Goal: Task Accomplishment & Management: Manage account settings

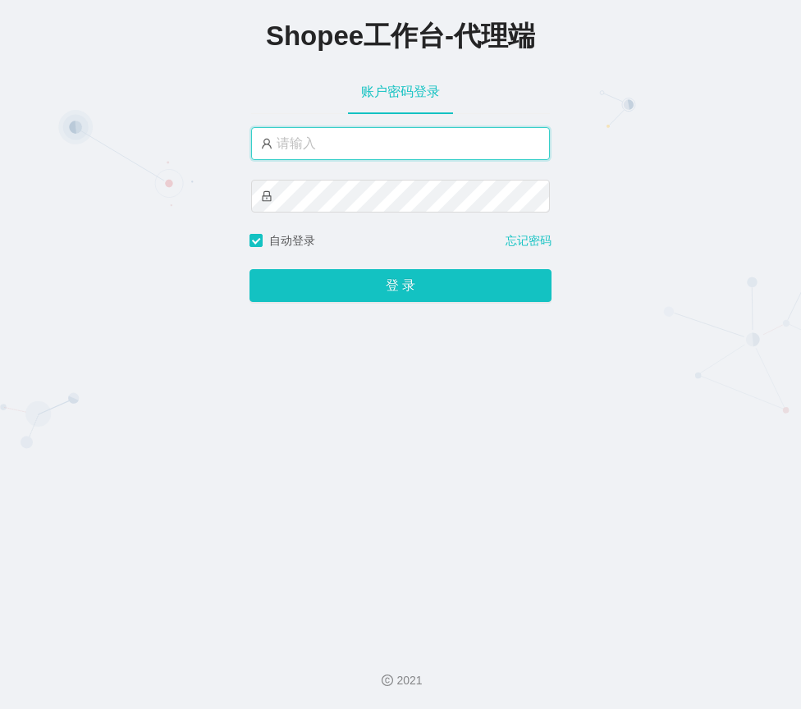
click at [337, 132] on input "text" at bounding box center [400, 143] width 299 height 33
type input "xjp4"
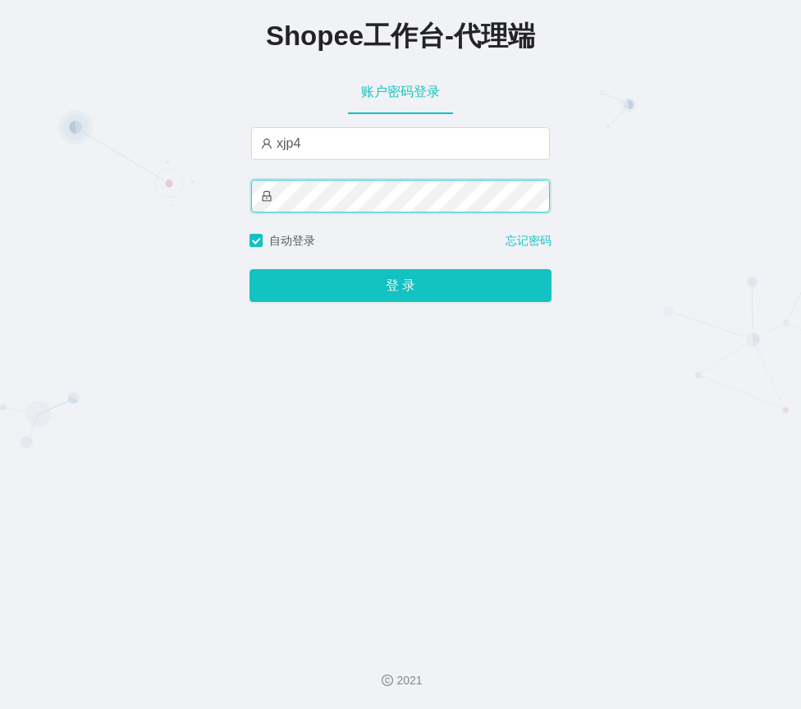
click at [250, 269] on button "登 录" at bounding box center [401, 285] width 302 height 33
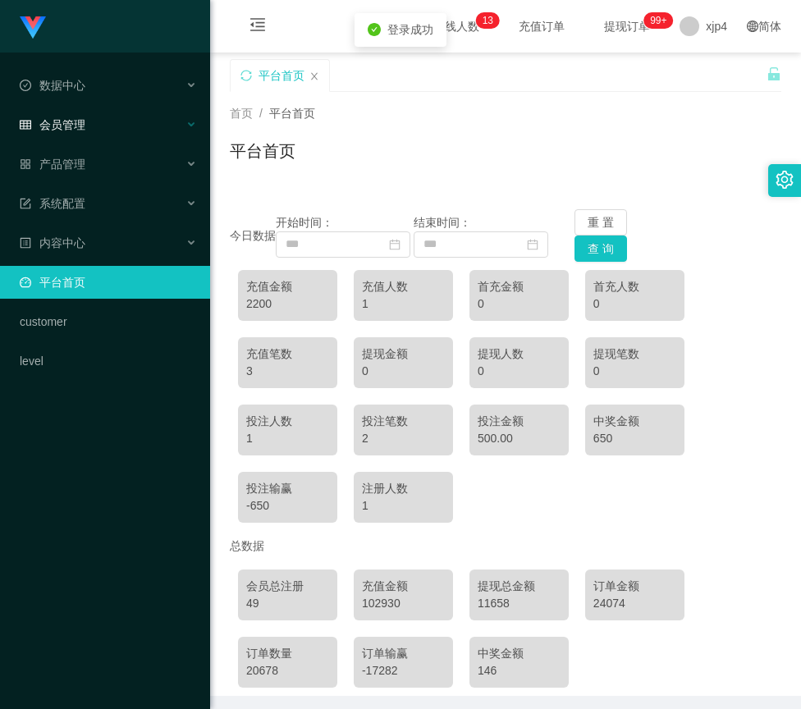
click at [105, 128] on div "会员管理" at bounding box center [105, 124] width 210 height 33
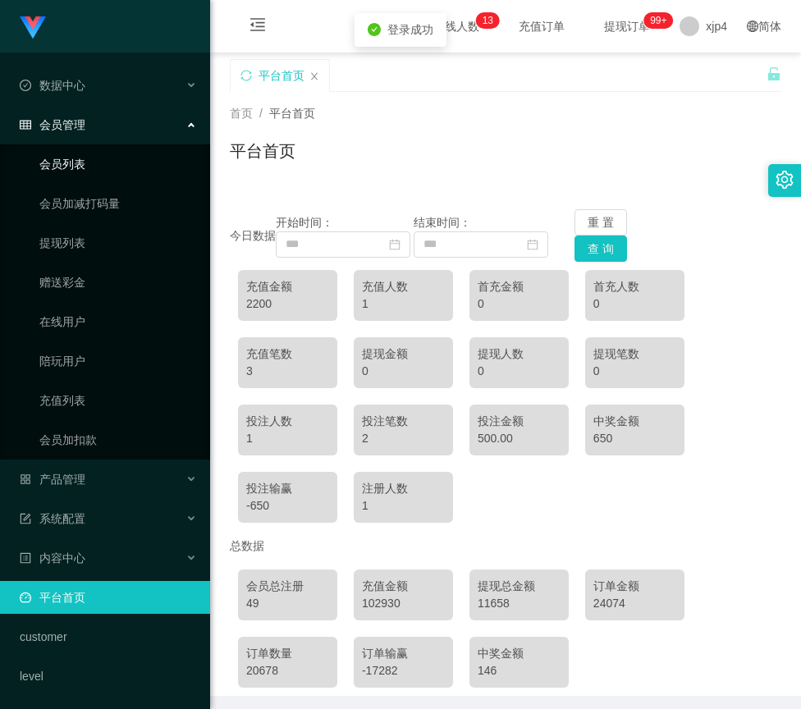
click at [99, 165] on link "会员列表" at bounding box center [118, 164] width 158 height 33
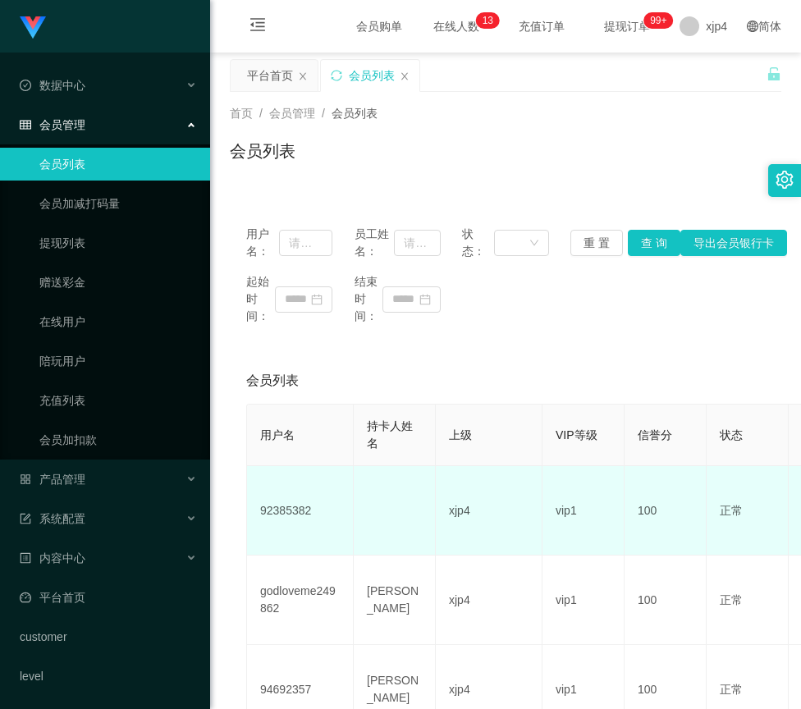
scroll to position [82, 0]
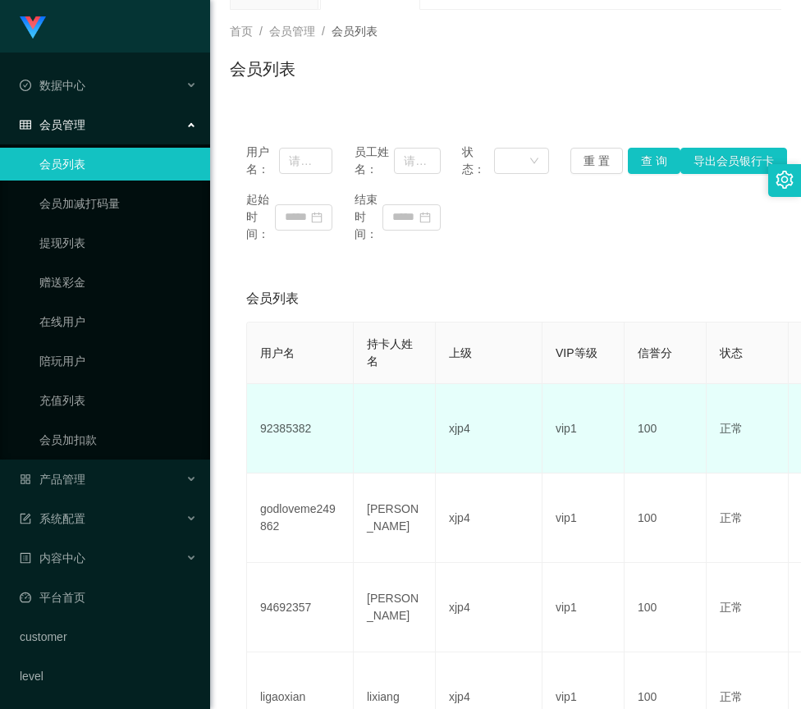
click at [287, 433] on td "92385382" at bounding box center [300, 428] width 107 height 89
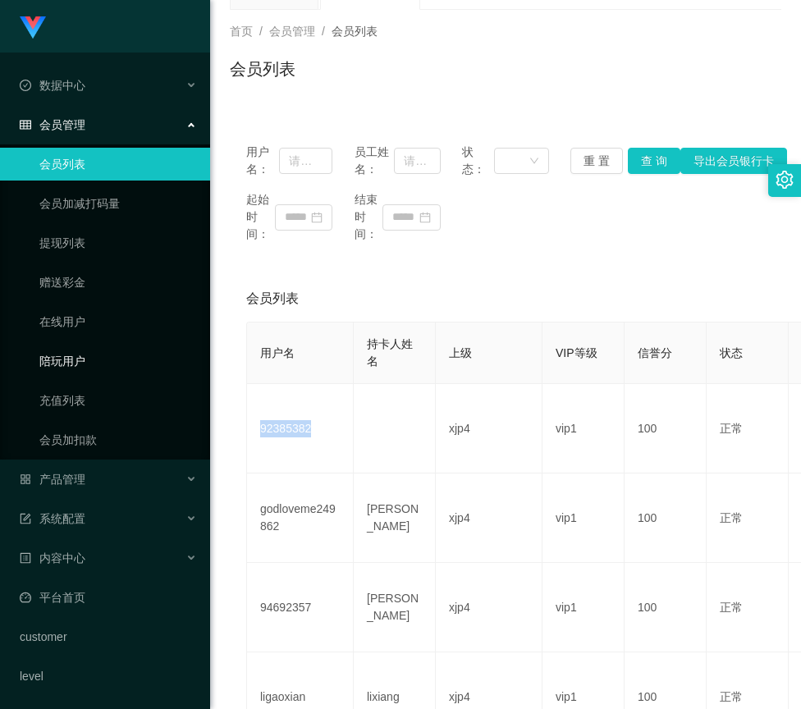
copy td "92385382"
